Goal: Task Accomplishment & Management: Use online tool/utility

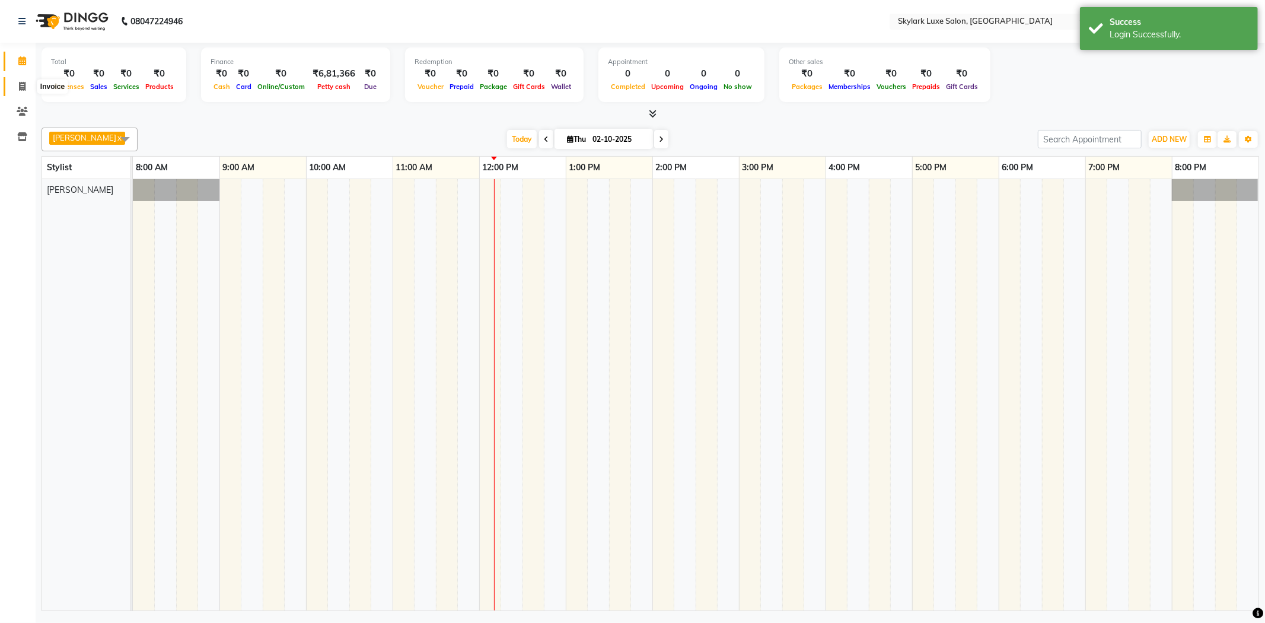
click at [20, 87] on icon at bounding box center [22, 86] width 7 height 9
select select "8191"
select select "service"
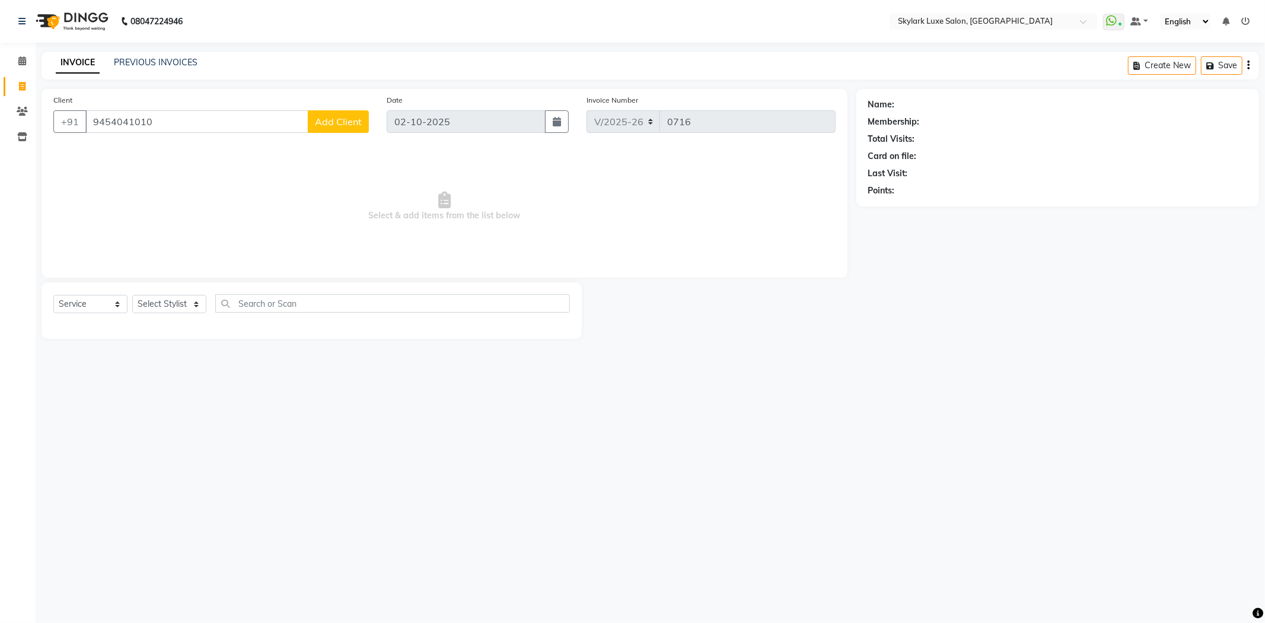
type input "9454041010"
click at [338, 117] on span "Add Client" at bounding box center [338, 122] width 47 height 12
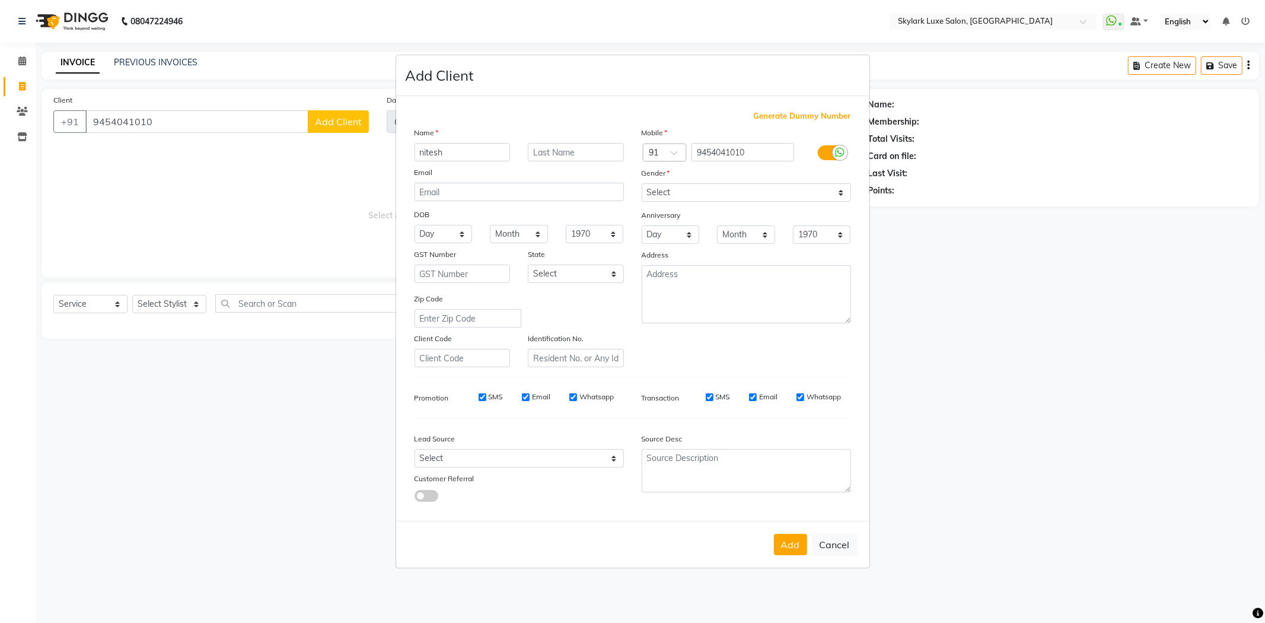
type input "nitesh"
click at [680, 189] on select "Select [DEMOGRAPHIC_DATA] [DEMOGRAPHIC_DATA] Other Prefer Not To Say" at bounding box center [746, 192] width 209 height 18
select select "[DEMOGRAPHIC_DATA]"
click at [642, 183] on select "Select [DEMOGRAPHIC_DATA] [DEMOGRAPHIC_DATA] Other Prefer Not To Say" at bounding box center [746, 192] width 209 height 18
click at [803, 537] on button "Add" at bounding box center [790, 544] width 33 height 21
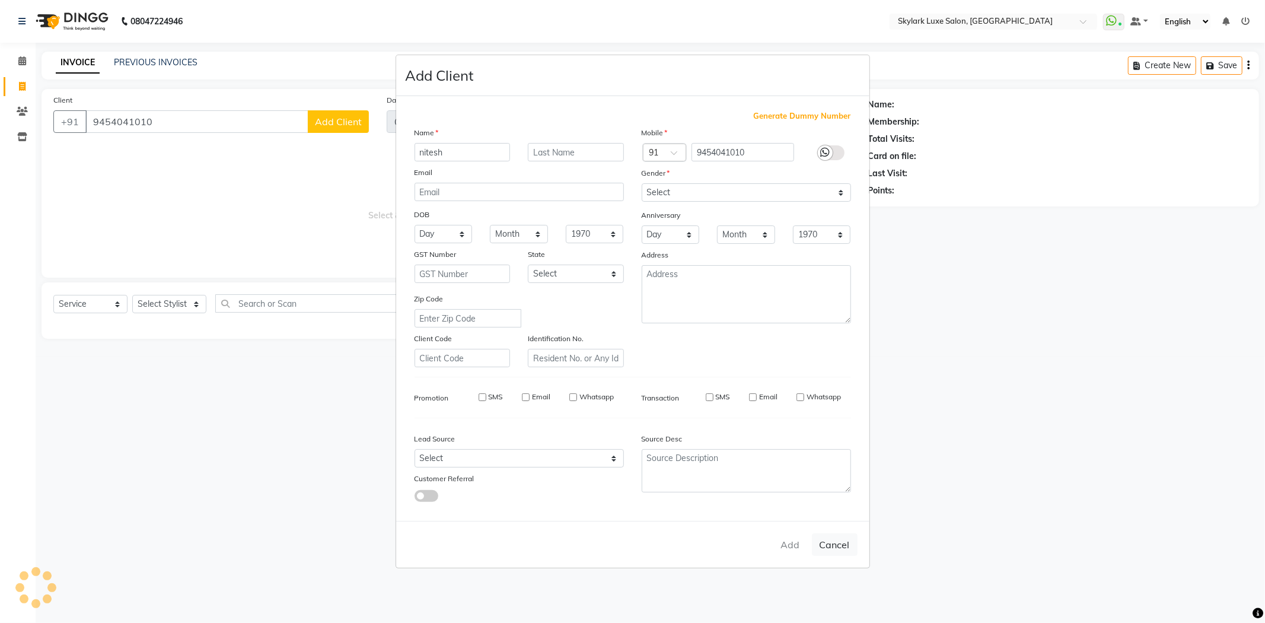
select select
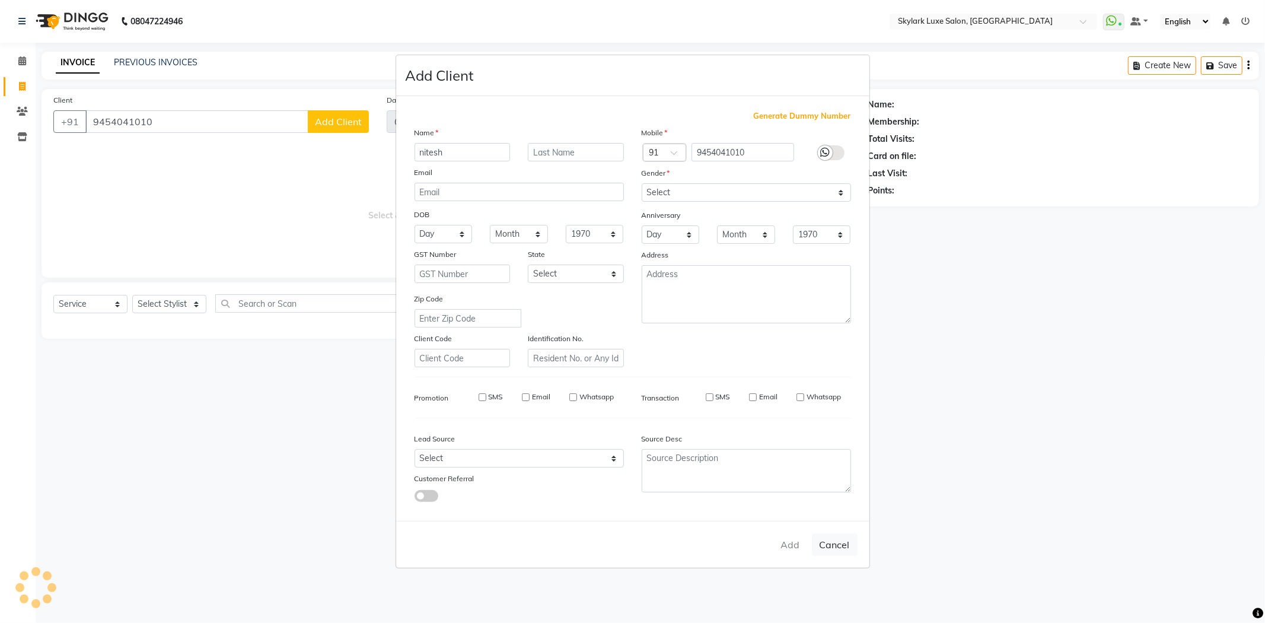
select select
checkbox input "false"
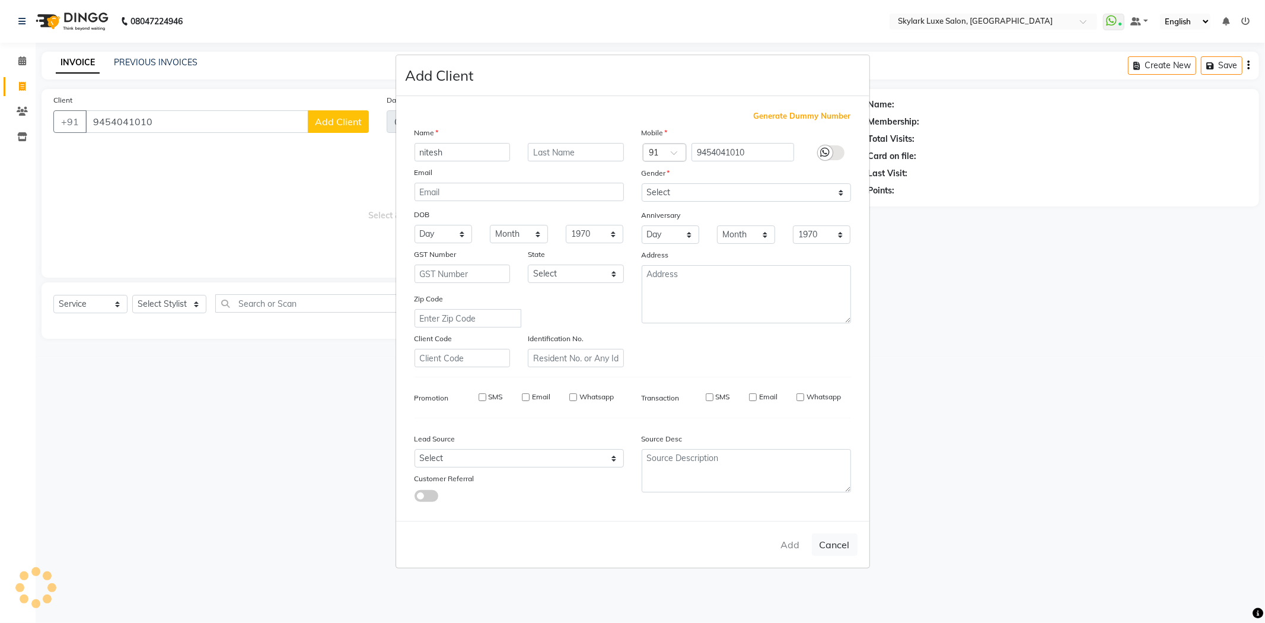
checkbox input "false"
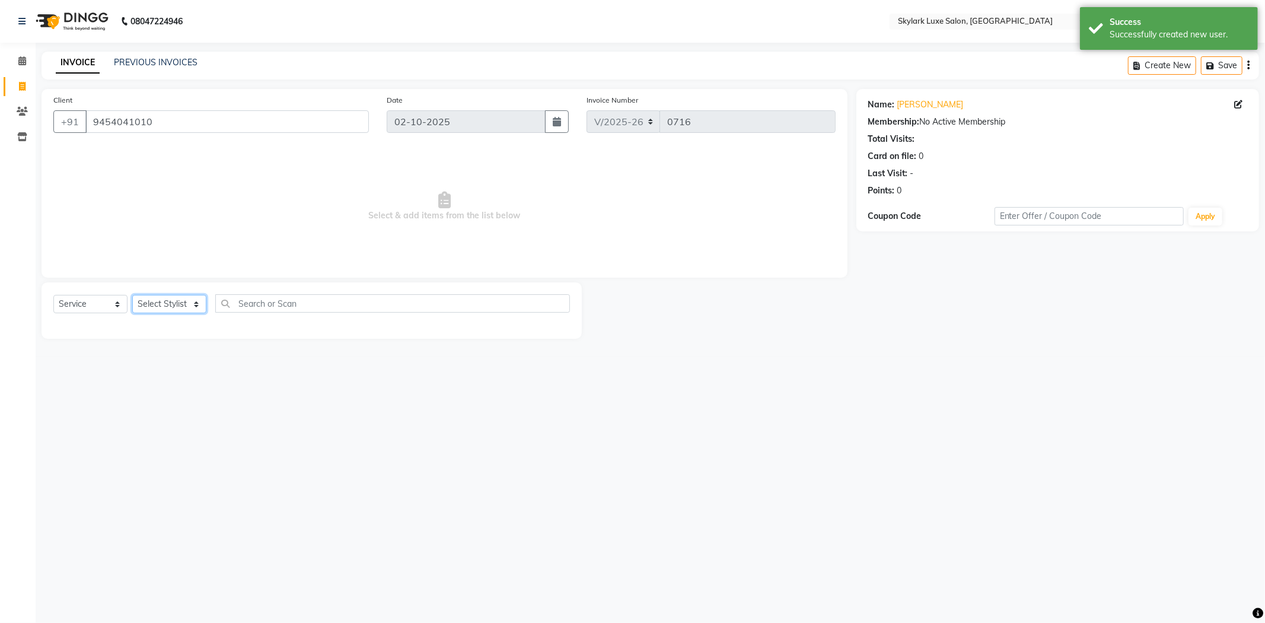
click at [164, 305] on select "Select Stylist [PERSON_NAME] [PERSON_NAME] wasu" at bounding box center [169, 304] width 74 height 18
select select "85058"
click at [132, 295] on select "Select Stylist [PERSON_NAME] [PERSON_NAME] wasu" at bounding box center [169, 304] width 74 height 18
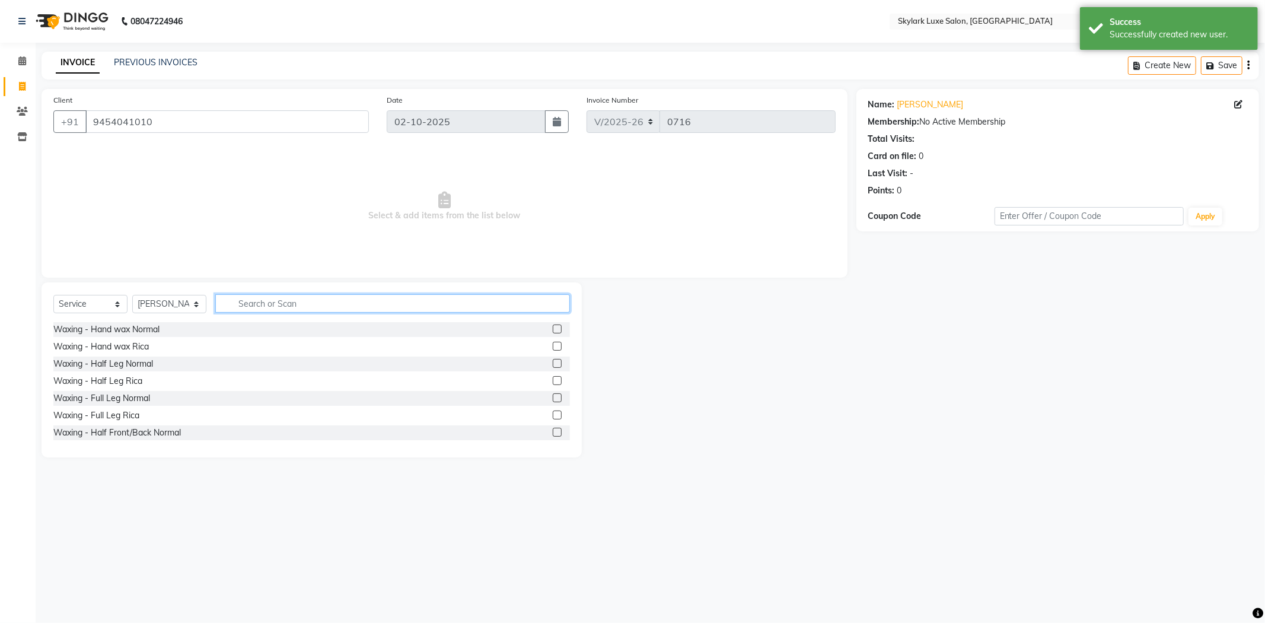
click at [268, 301] on input "text" at bounding box center [392, 303] width 355 height 18
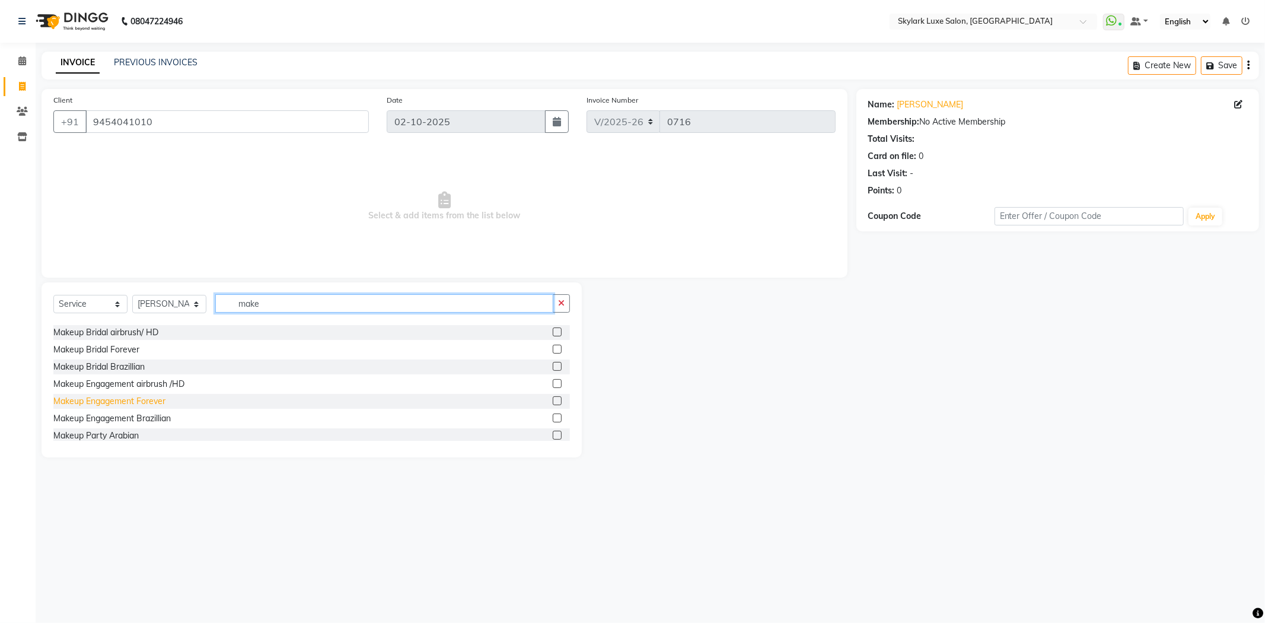
scroll to position [132, 0]
type input "make"
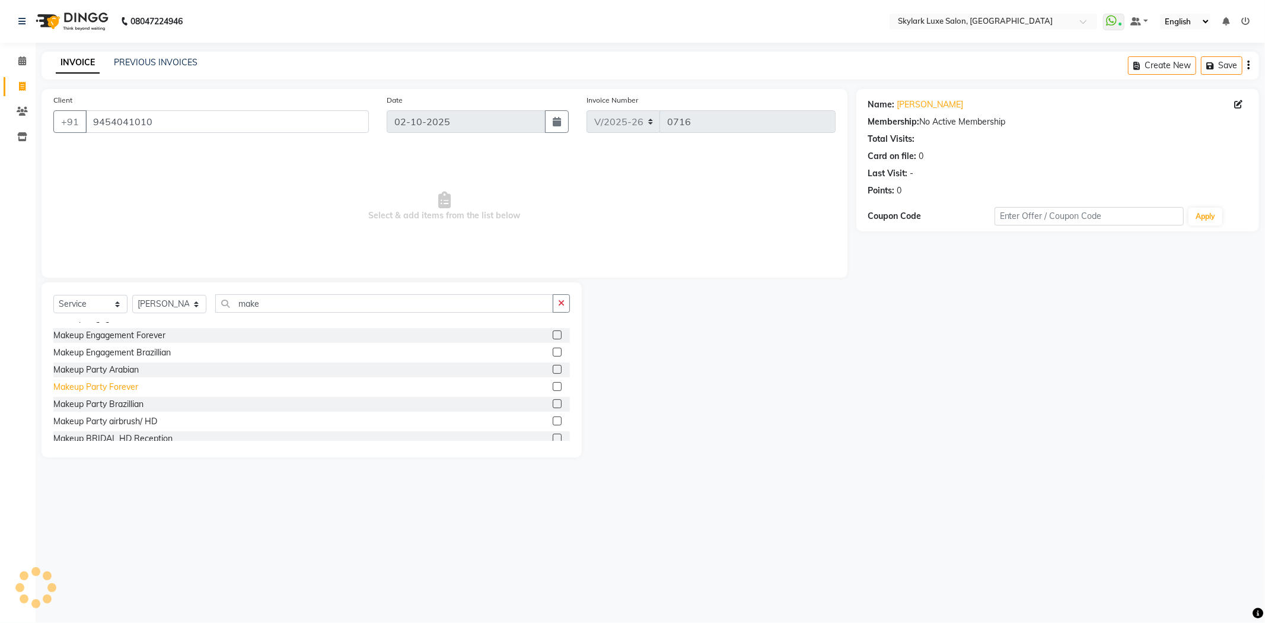
click at [117, 392] on div "Makeup Party Forever" at bounding box center [95, 387] width 85 height 12
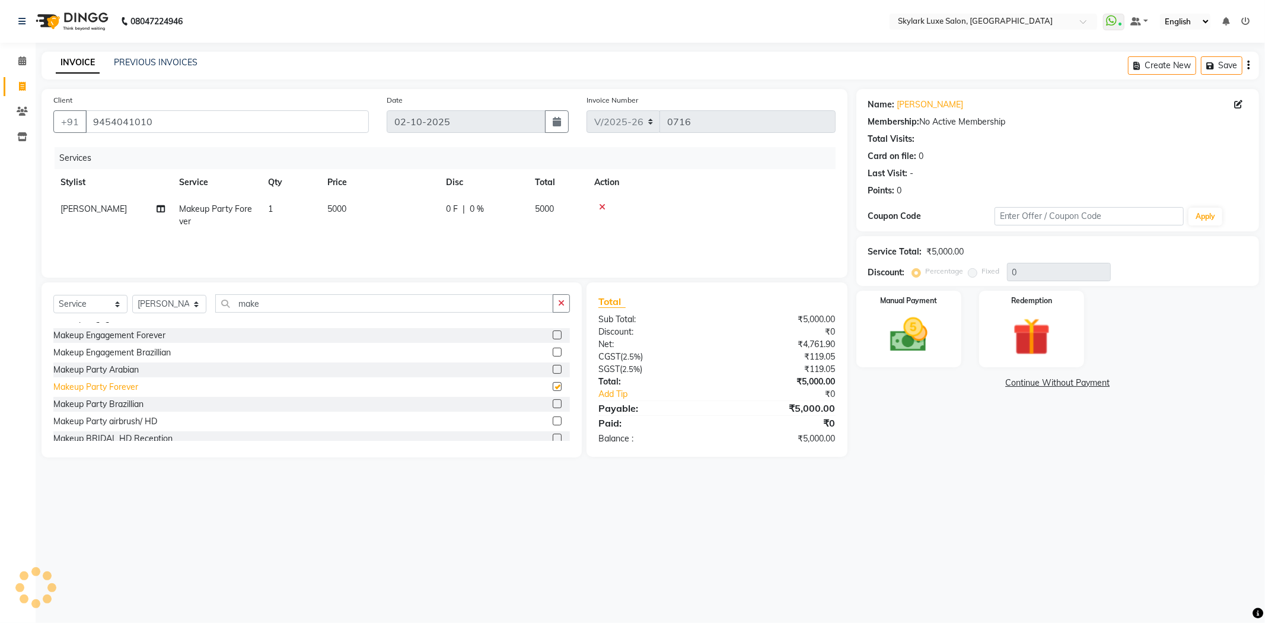
checkbox input "false"
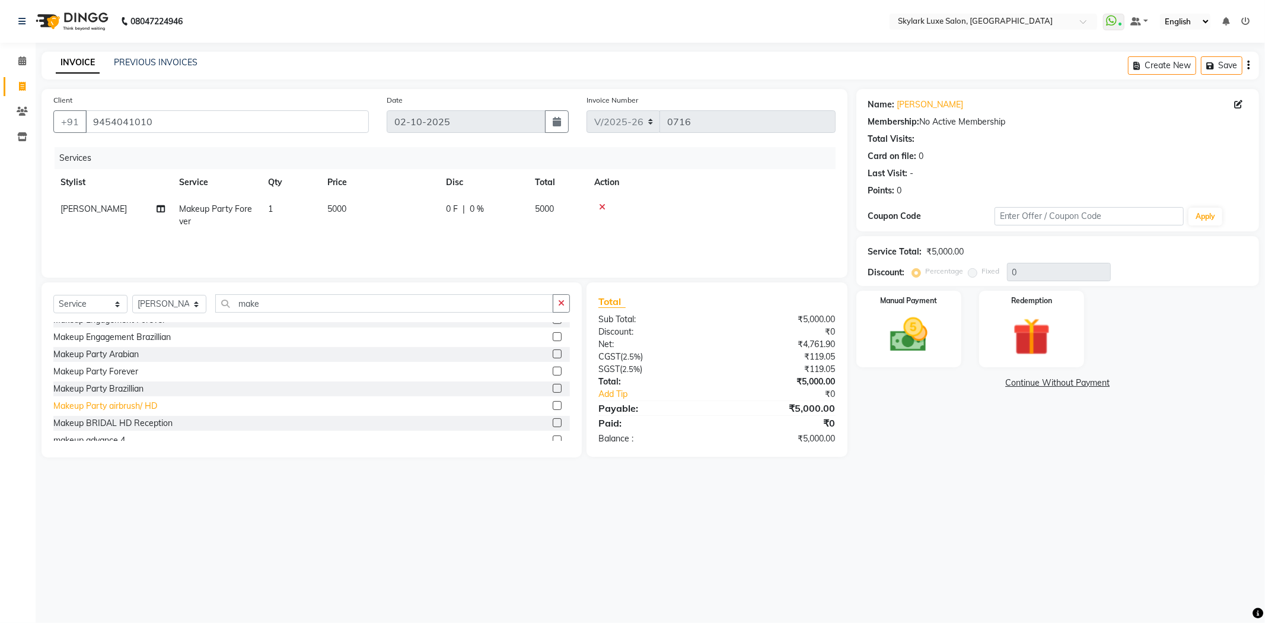
scroll to position [156, 0]
click at [110, 434] on div "makeup advance 4" at bounding box center [89, 431] width 72 height 12
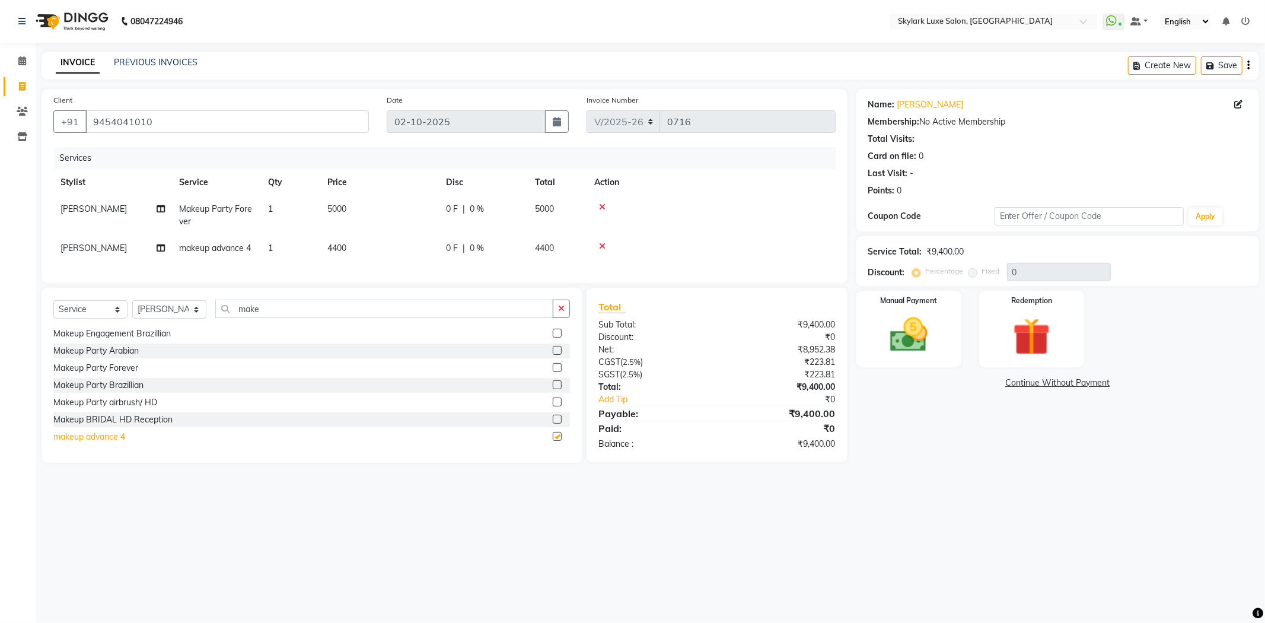
checkbox input "false"
click at [351, 242] on td "4400" at bounding box center [379, 248] width 119 height 27
select select "85058"
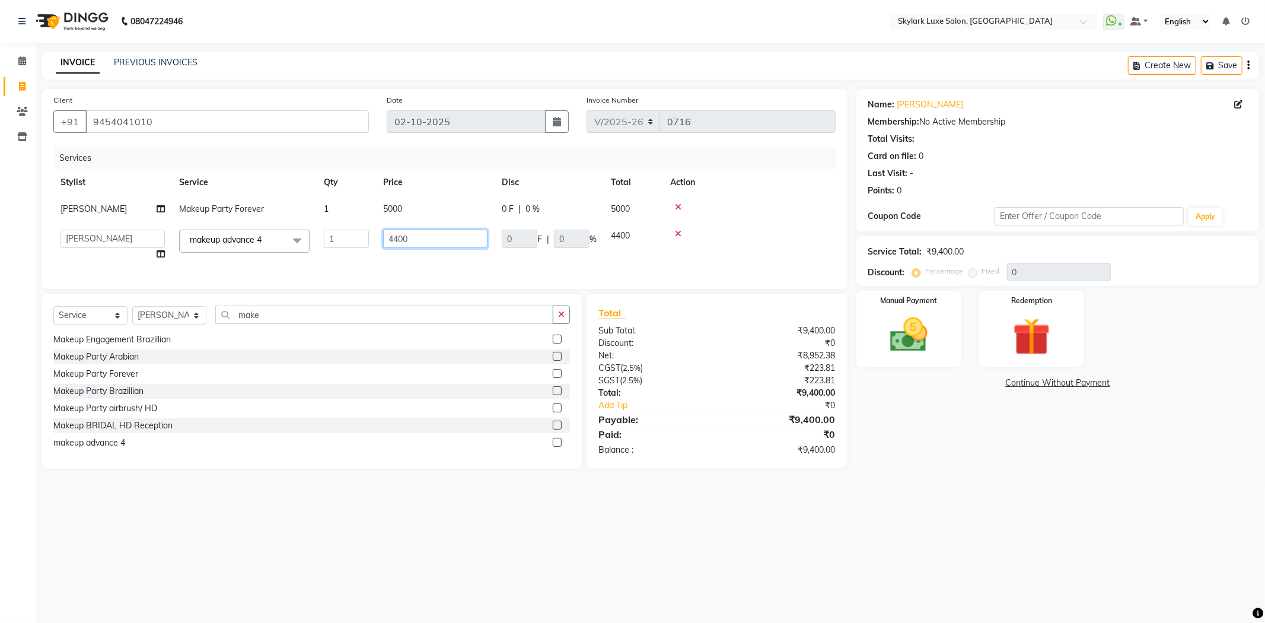
click at [443, 240] on input "4400" at bounding box center [435, 239] width 104 height 18
type input "4"
type input "1500"
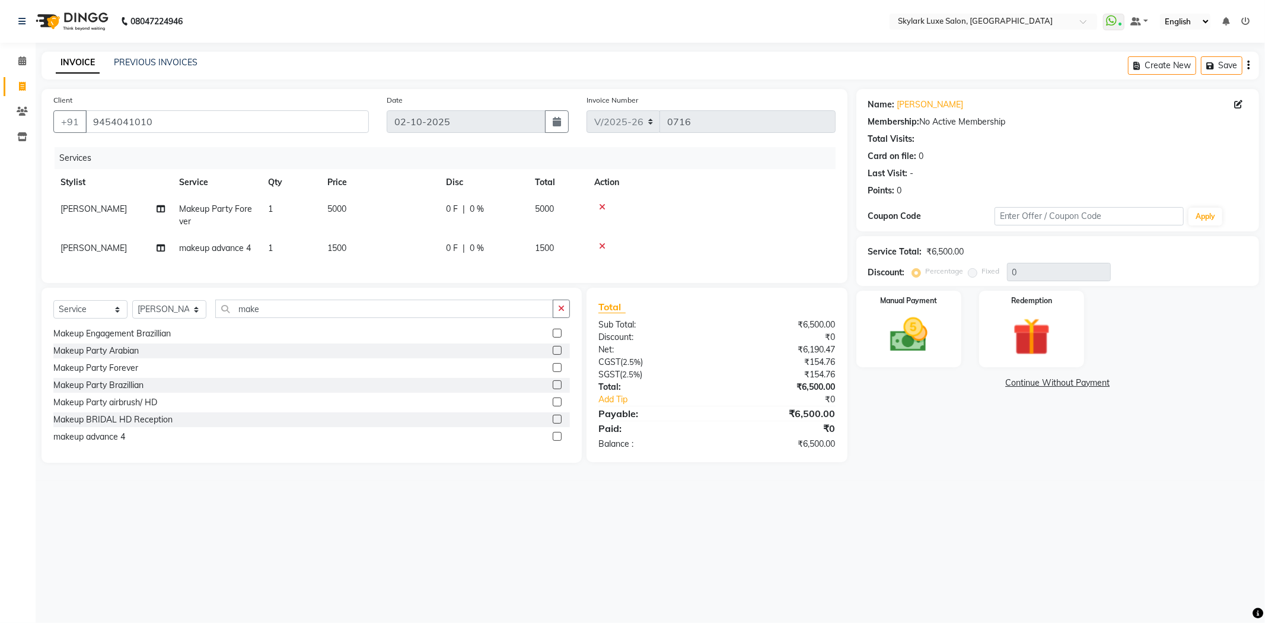
click at [709, 256] on td at bounding box center [711, 248] width 249 height 27
click at [879, 325] on img at bounding box center [908, 335] width 63 height 45
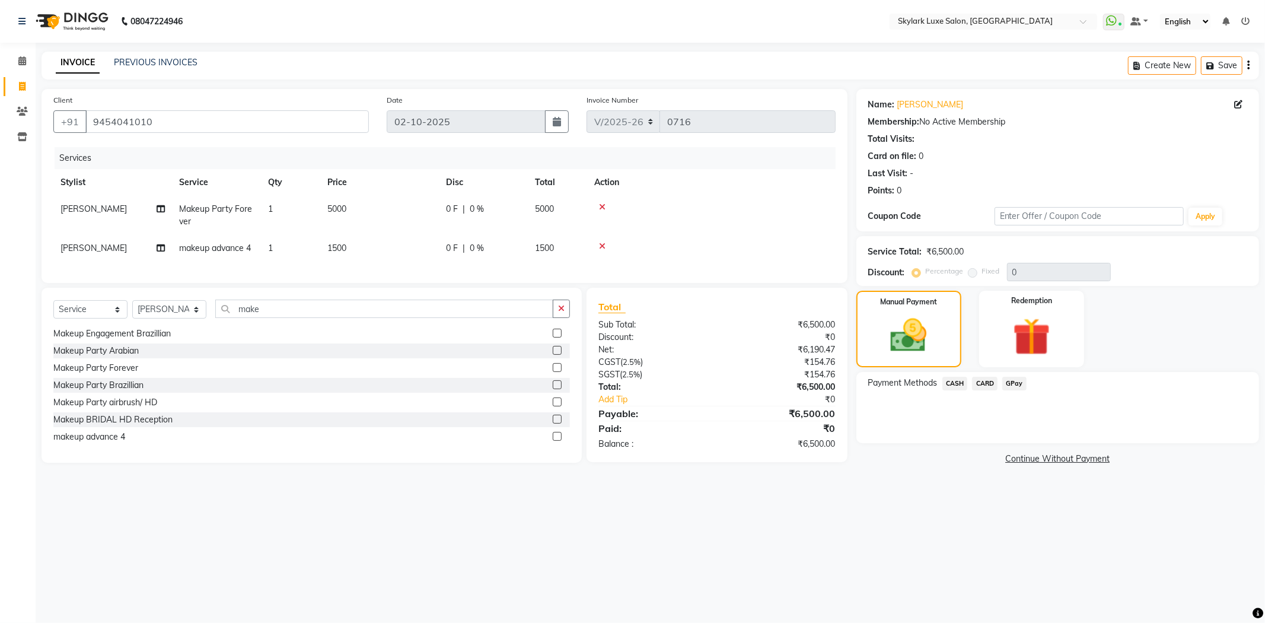
click at [1011, 380] on span "GPay" at bounding box center [1015, 384] width 24 height 14
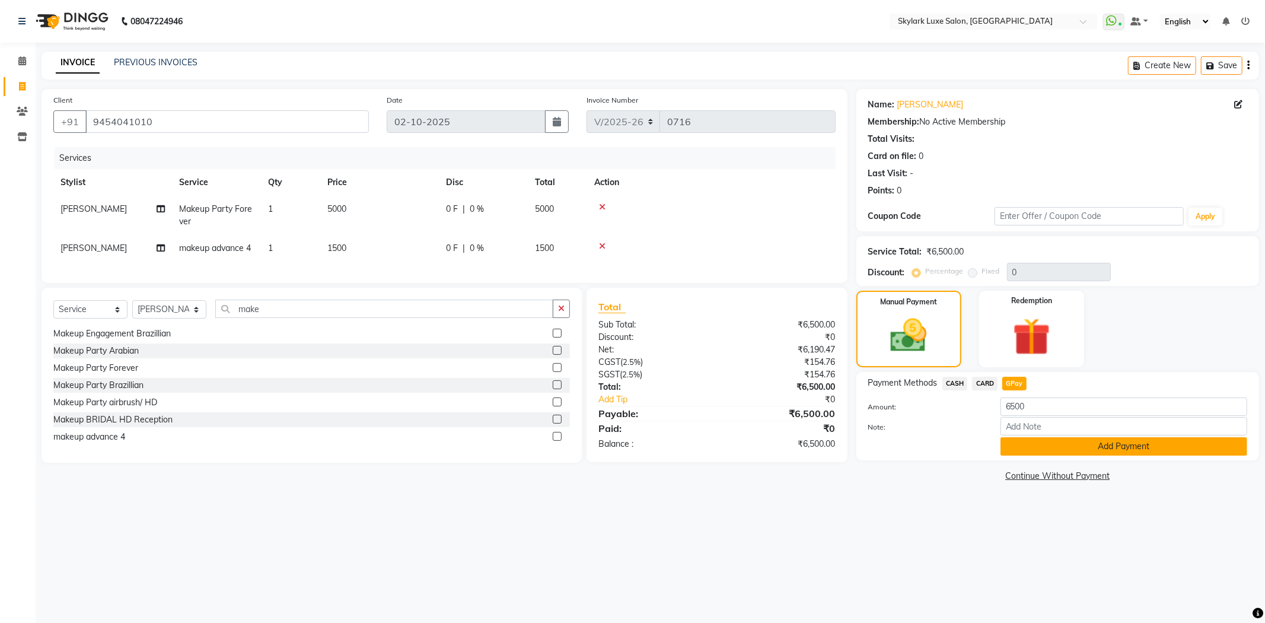
click at [1033, 443] on button "Add Payment" at bounding box center [1124, 446] width 247 height 18
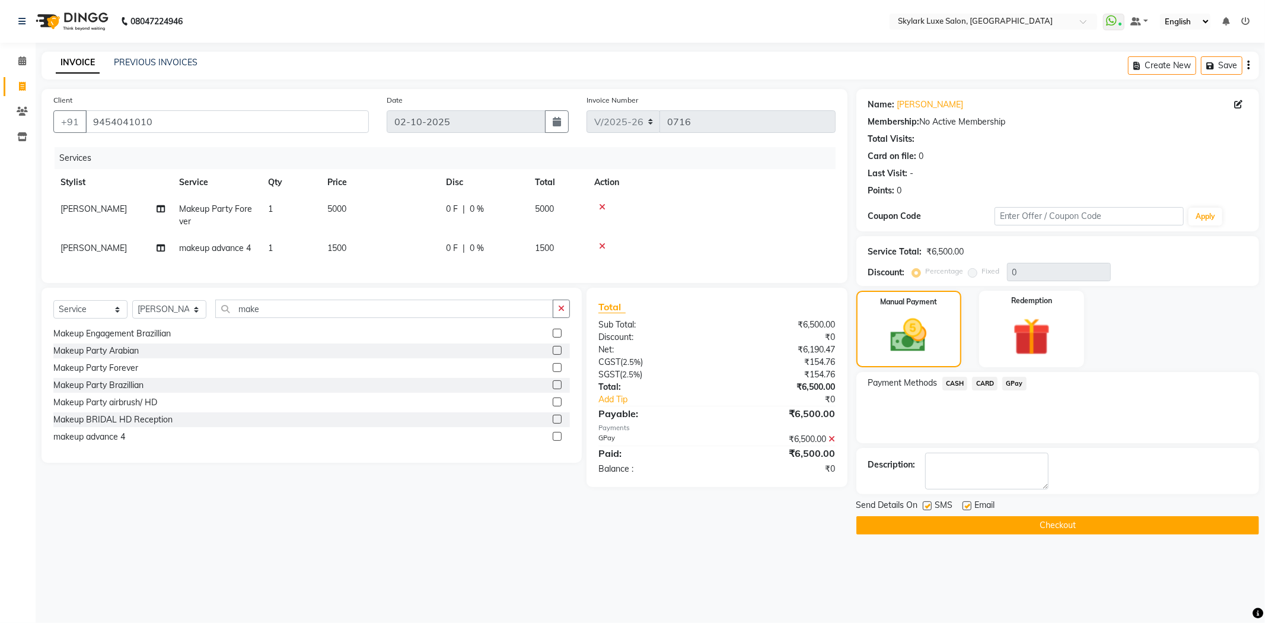
click at [988, 524] on button "Checkout" at bounding box center [1058, 525] width 403 height 18
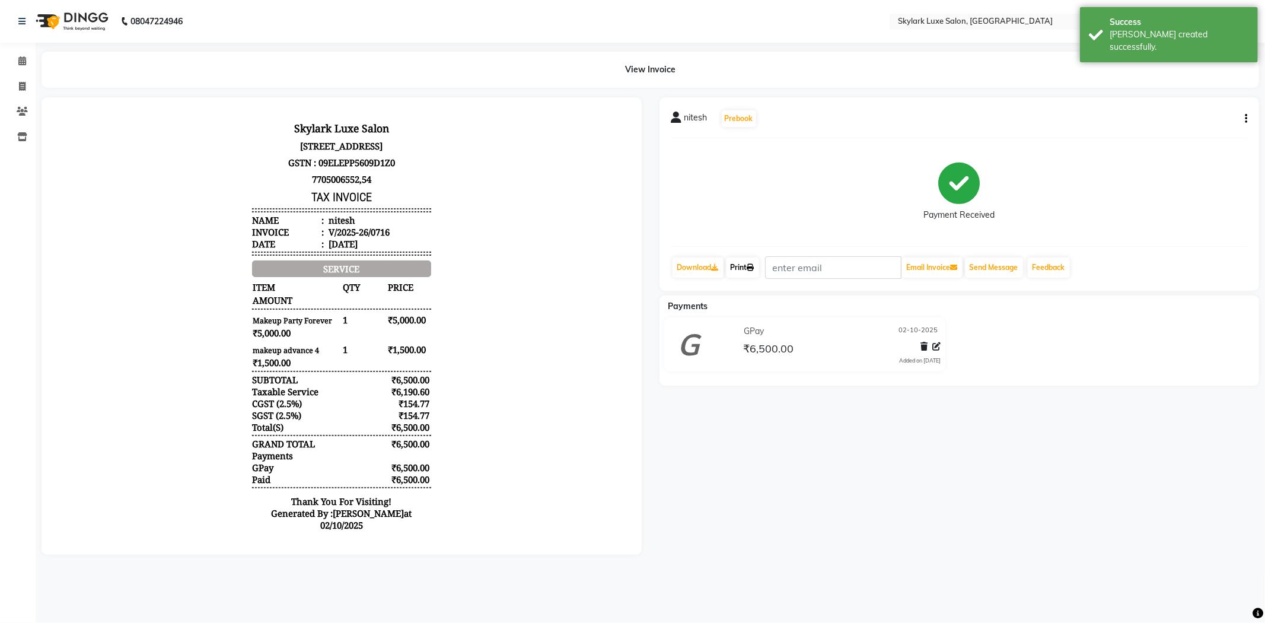
click at [755, 268] on icon at bounding box center [750, 267] width 7 height 7
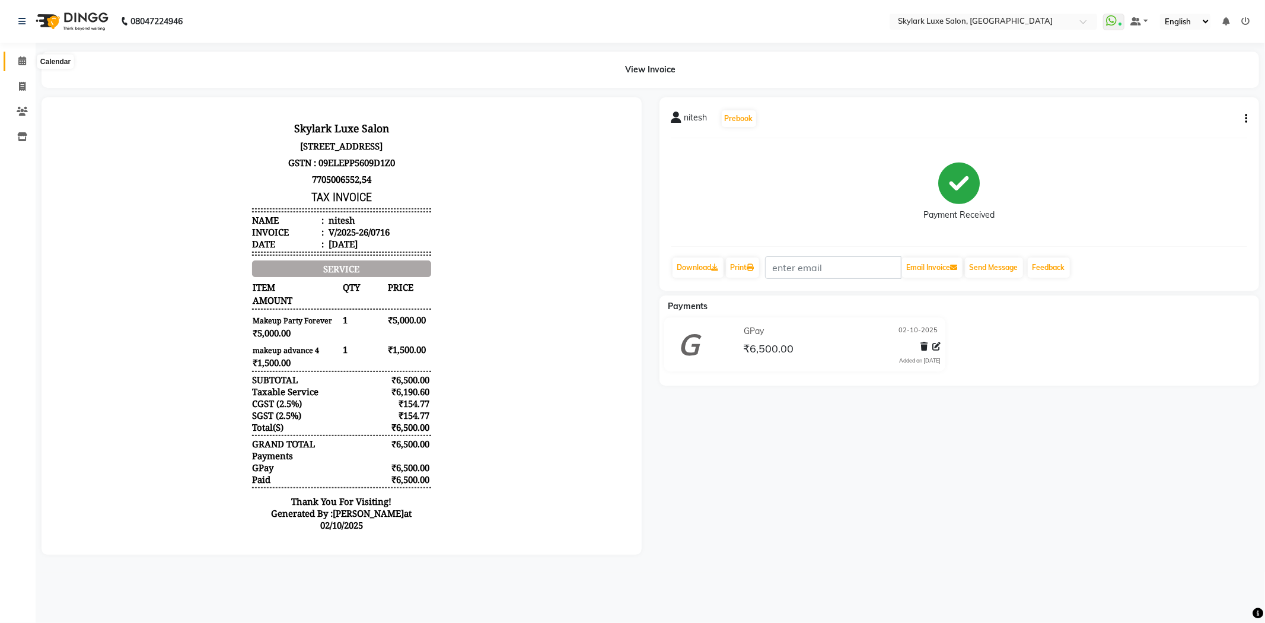
click at [22, 60] on icon at bounding box center [22, 60] width 8 height 9
